Goal: Understand process/instructions: Learn how to perform a task or action

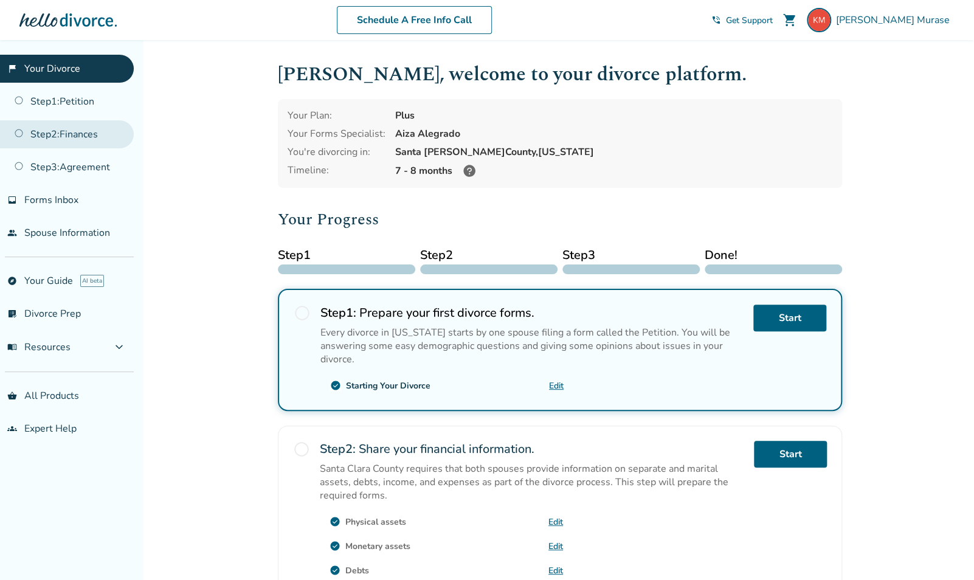
click at [58, 137] on link "Step 2 : Finances" at bounding box center [67, 134] width 134 height 28
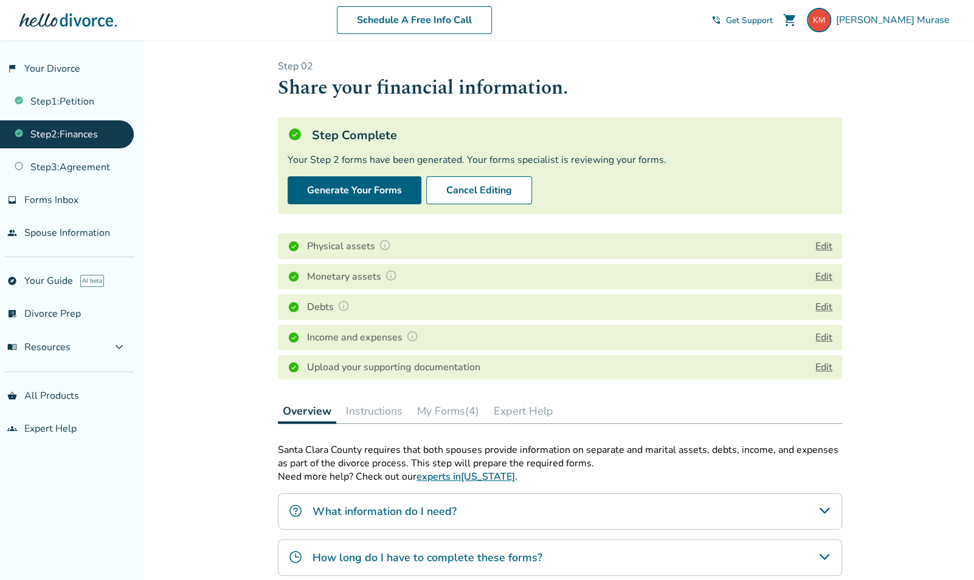
click at [450, 413] on button "My Forms (4)" at bounding box center [448, 411] width 72 height 24
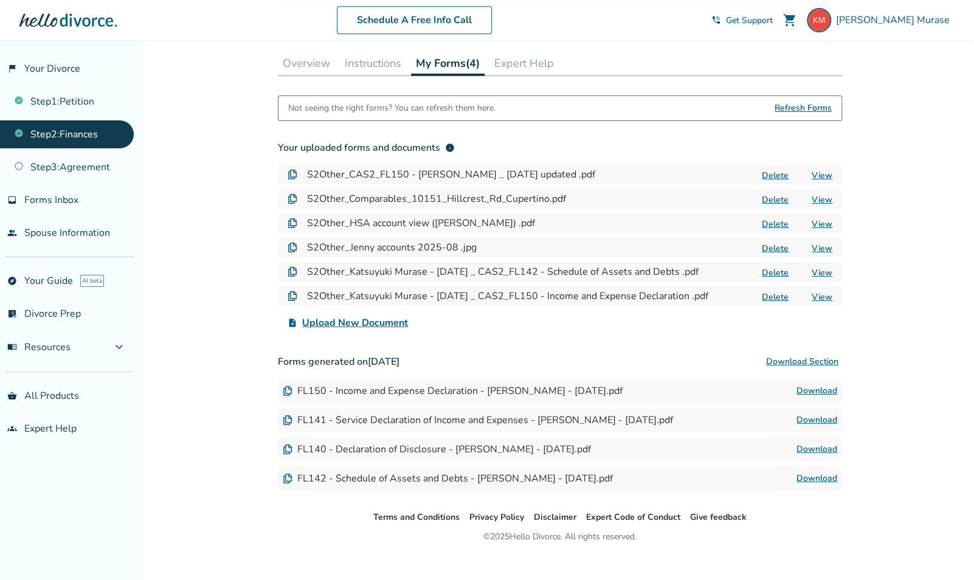
scroll to position [362, 0]
